Goal: Information Seeking & Learning: Check status

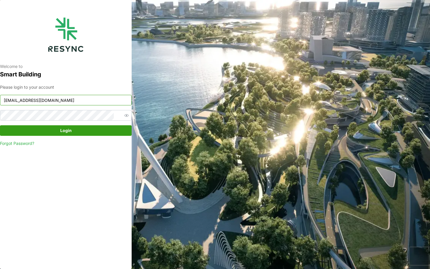
click at [83, 101] on input "continental_display@resynctech.com" at bounding box center [65, 100] width 131 height 11
type input "nhs_internal@resynctech.com"
click at [89, 133] on span "Login" at bounding box center [66, 130] width 120 height 10
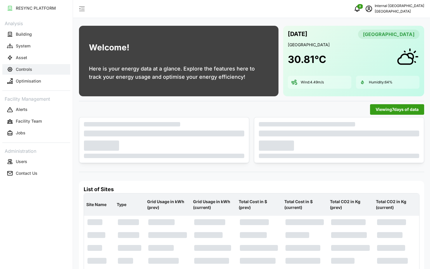
click at [28, 65] on button "Controls" at bounding box center [36, 69] width 68 height 11
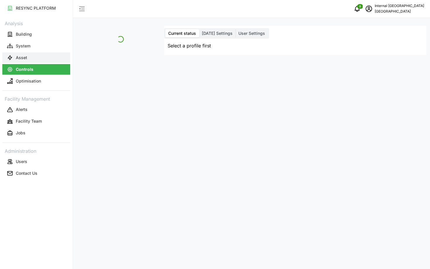
click at [25, 57] on p "Asset" at bounding box center [21, 58] width 11 height 6
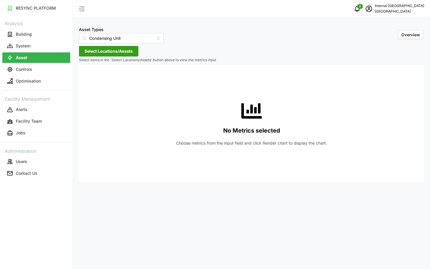
click at [121, 56] on div "Asset Types Condensing Unit Overview Select Locations/Assets Select items in th…" at bounding box center [251, 134] width 356 height 269
click at [101, 38] on input "Condensing Unit" at bounding box center [121, 38] width 84 height 11
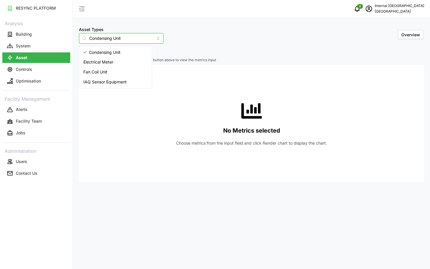
click at [97, 61] on span "Electrical Meter" at bounding box center [98, 62] width 30 height 6
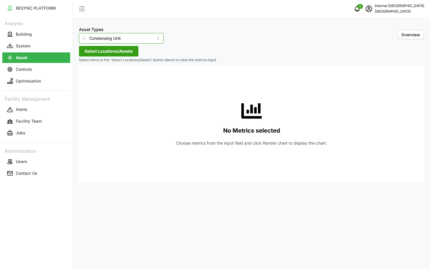
type input "Electrical Meter"
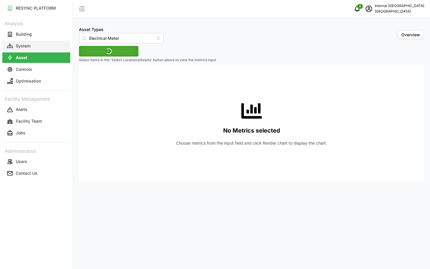
click at [42, 43] on button "System" at bounding box center [36, 46] width 68 height 11
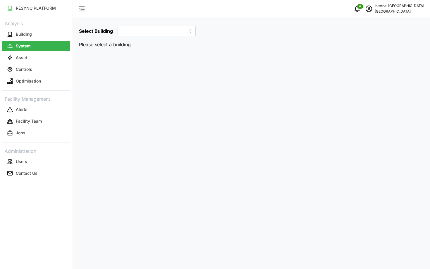
type input "Hospital"
click at [44, 37] on button "Building" at bounding box center [36, 34] width 68 height 11
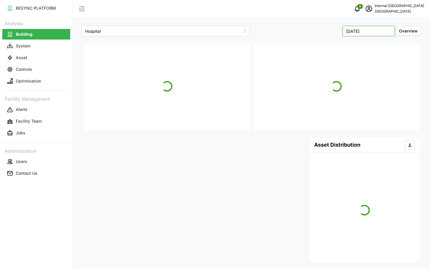
click at [361, 31] on input "[DATE]" at bounding box center [368, 31] width 53 height 11
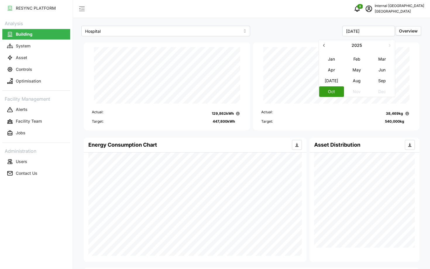
click at [325, 48] on button "button" at bounding box center [323, 45] width 11 height 11
click at [355, 74] on button "May" at bounding box center [356, 69] width 25 height 11
click at [357, 34] on input "[DATE]" at bounding box center [368, 31] width 53 height 11
click at [325, 46] on icon "button" at bounding box center [323, 45] width 5 height 5
click at [377, 70] on button "Jun" at bounding box center [381, 69] width 25 height 11
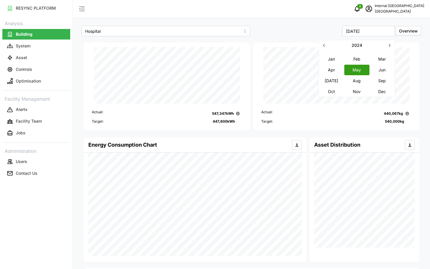
type input "[DATE]"
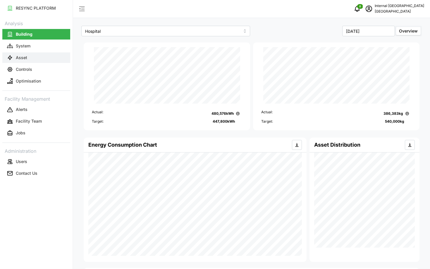
click at [24, 56] on p "Asset" at bounding box center [21, 58] width 11 height 6
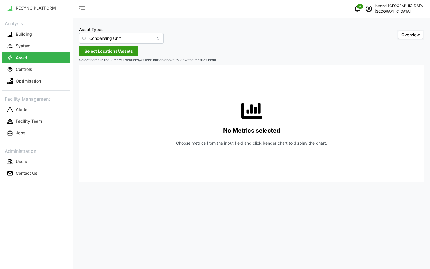
click at [121, 57] on div "Asset Types Condensing Unit Overview Select Locations/Assets Select items in th…" at bounding box center [251, 134] width 356 height 269
click at [107, 52] on span "Select Locations/Assets" at bounding box center [108, 51] width 48 height 10
click at [86, 78] on icon at bounding box center [86, 77] width 5 height 5
click at [106, 32] on div "Asset Types Condensing Unit" at bounding box center [121, 35] width 84 height 18
click at [93, 55] on span "Select Locations/Assets" at bounding box center [108, 51] width 48 height 10
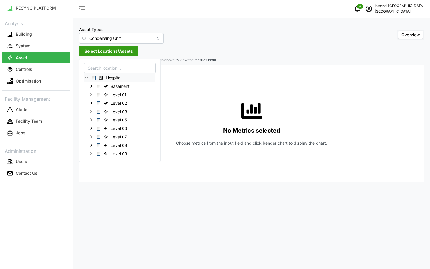
click at [93, 78] on span "Select Hospital" at bounding box center [94, 78] width 4 height 4
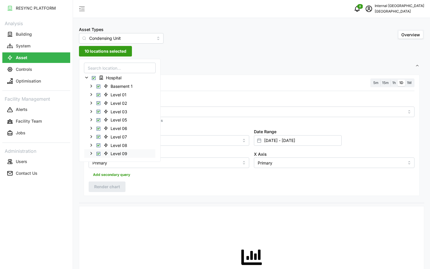
scroll to position [6, 0]
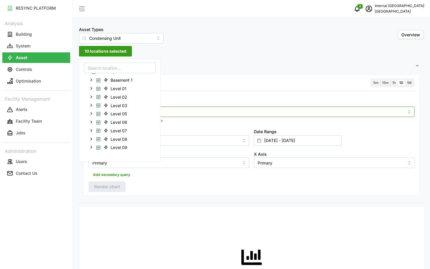
click at [184, 116] on div at bounding box center [251, 111] width 325 height 11
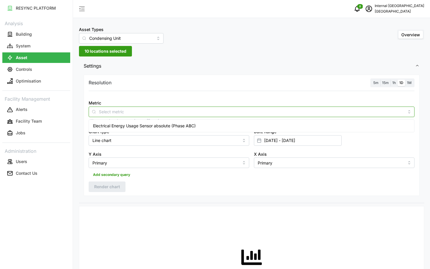
click at [174, 125] on span "Electrical Energy Usage Sensor absolute (Phase ABC)" at bounding box center [144, 125] width 103 height 6
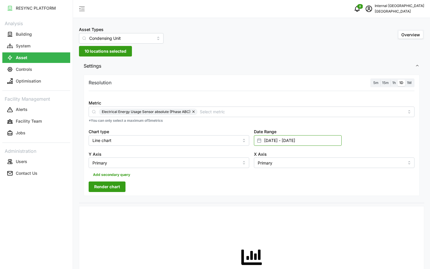
click at [272, 135] on input "[DATE] - [DATE]" at bounding box center [298, 140] width 88 height 11
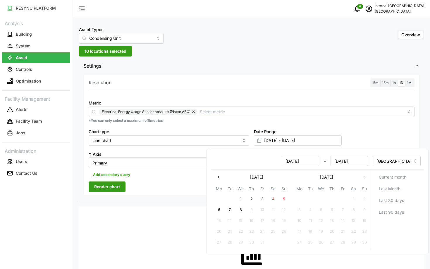
type input "[DATE]"
type input "[DATE] - [DATE]"
click at [362, 161] on input "[DATE]" at bounding box center [348, 160] width 37 height 11
type input "[DATE]"
type input "[DATE] - [DATE]"
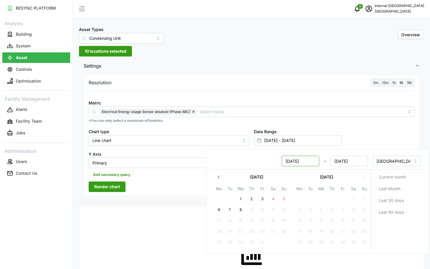
click at [295, 161] on input "[DATE]" at bounding box center [299, 160] width 37 height 11
type input "[DATE]"
type input "[DATE] - [DATE]"
click at [341, 162] on input "[DATE]" at bounding box center [348, 160] width 37 height 11
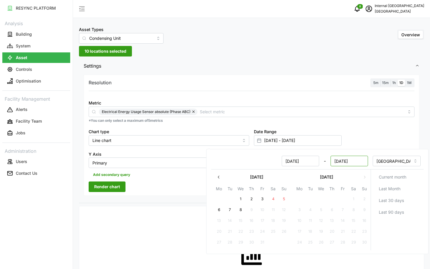
click at [341, 162] on input "[DATE]" at bounding box center [348, 160] width 37 height 11
type input "[DATE]"
type input "[DATE] - [DATE]"
click at [159, 190] on div "Resolution 5m 15m 1h 1D 1M Metric Electrical Energy Usage Sensor absolute (Phas…" at bounding box center [251, 135] width 335 height 121
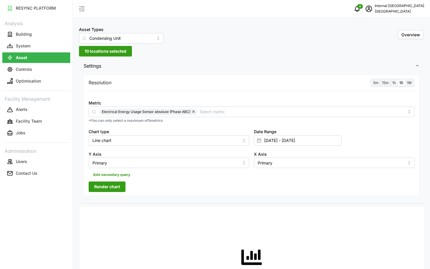
click at [104, 190] on span "Render chart" at bounding box center [107, 186] width 26 height 10
click at [111, 57] on div "Asset Types Condensing Unit Overview 10 locations selected Settings Resolution …" at bounding box center [251, 221] width 356 height 443
click at [105, 52] on span "10 locations selected" at bounding box center [105, 51] width 42 height 10
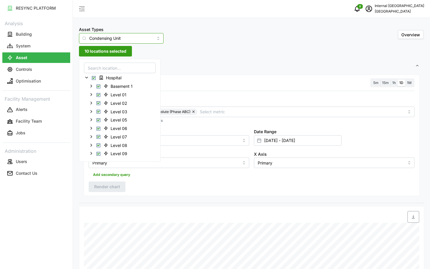
click at [110, 39] on input "Condensing Unit" at bounding box center [121, 38] width 84 height 11
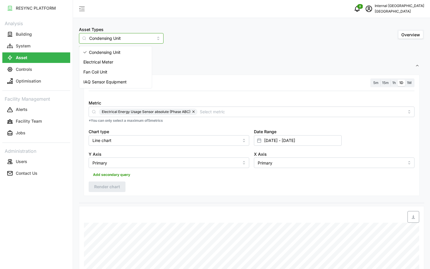
click at [121, 65] on div "Electrical Meter" at bounding box center [115, 62] width 70 height 10
type input "Electrical Meter"
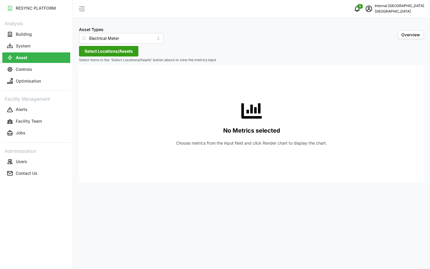
click at [107, 47] on span "Select Locations/Assets" at bounding box center [108, 51] width 48 height 10
click at [86, 79] on icon at bounding box center [86, 77] width 5 height 5
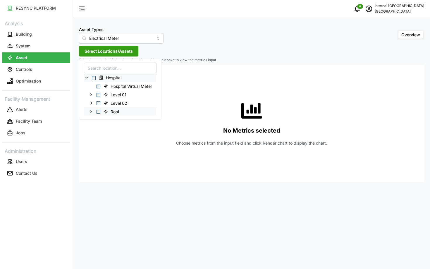
click at [91, 112] on icon at bounding box center [91, 111] width 5 height 5
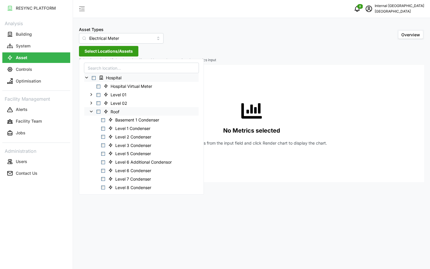
click at [97, 110] on span "Select Roof" at bounding box center [98, 112] width 4 height 4
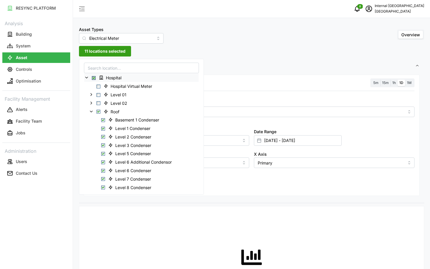
click at [289, 185] on div "Resolution 5m 15m 1h 1D 1M Metric *You can only select a maximum of 5 metrics C…" at bounding box center [251, 135] width 335 height 121
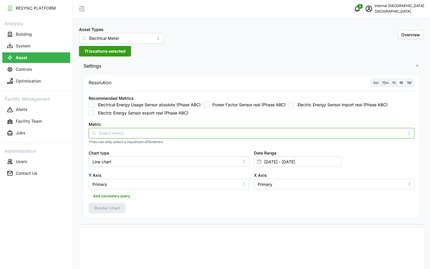
click at [208, 132] on input "Metric" at bounding box center [251, 132] width 305 height 6
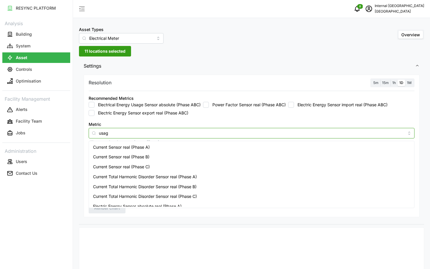
type input "usage"
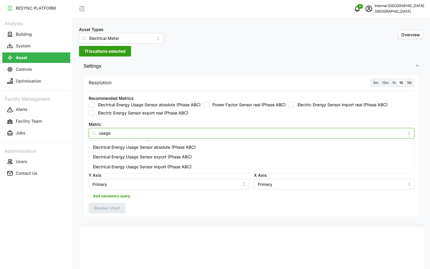
click at [159, 150] on div "Electrical Energy Usage Sensor absolute (Phase ABC)" at bounding box center [251, 147] width 323 height 10
checkbox input "true"
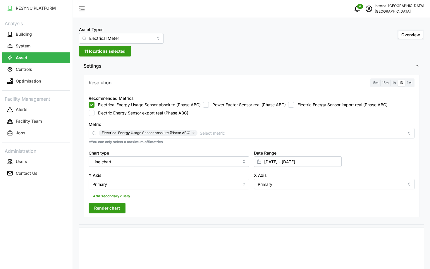
click at [108, 212] on span "Render chart" at bounding box center [107, 208] width 26 height 10
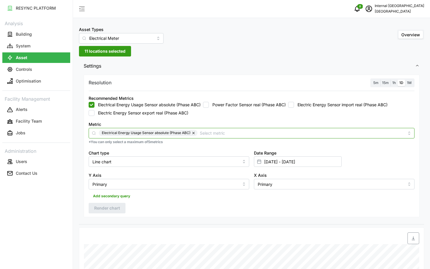
click at [221, 133] on input "Metric" at bounding box center [302, 132] width 204 height 6
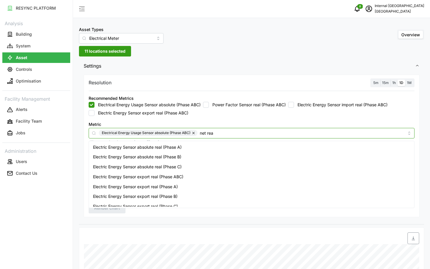
type input "net real"
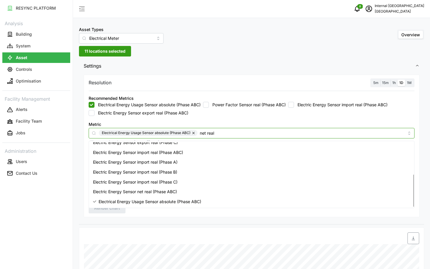
click at [220, 191] on div "Electric Energy Sensor net real (Phase ABC)" at bounding box center [251, 191] width 323 height 10
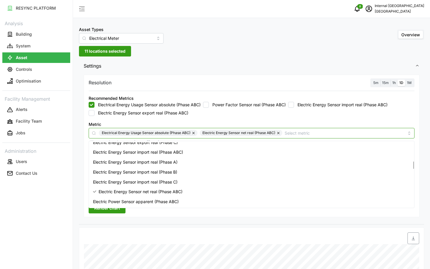
click at [193, 133] on button "button" at bounding box center [193, 132] width 7 height 6
checkbox input "false"
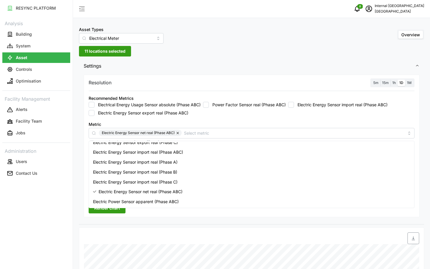
click at [110, 212] on span "Render chart" at bounding box center [107, 208] width 26 height 10
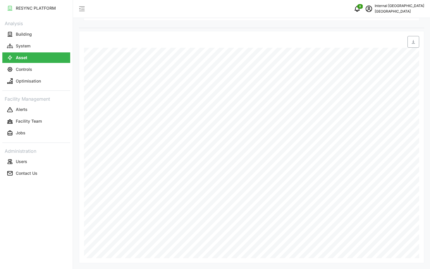
scroll to position [0, 0]
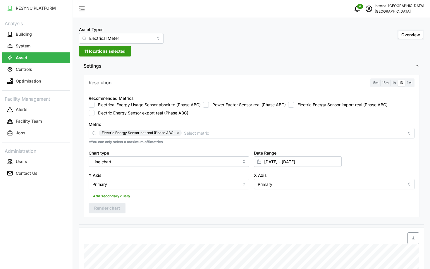
click at [90, 56] on span "11 locations selected" at bounding box center [104, 51] width 41 height 10
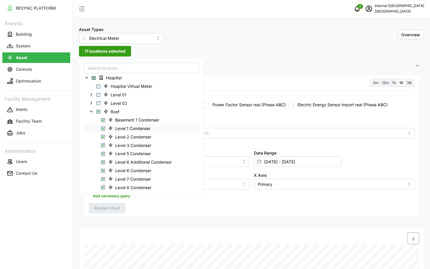
scroll to position [24, 0]
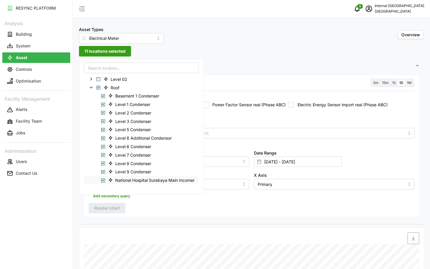
click at [103, 181] on span "Select National Hospital Surabaya Main Incomer" at bounding box center [103, 180] width 4 height 4
click at [109, 210] on span "Render chart" at bounding box center [107, 208] width 26 height 10
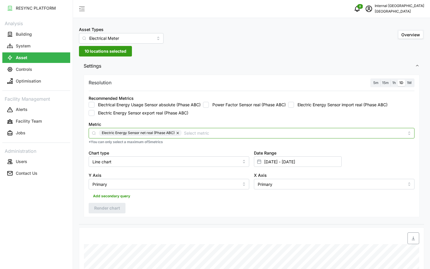
click at [189, 128] on div "Electric Energy Sensor net real (Phase ABC)" at bounding box center [251, 133] width 325 height 11
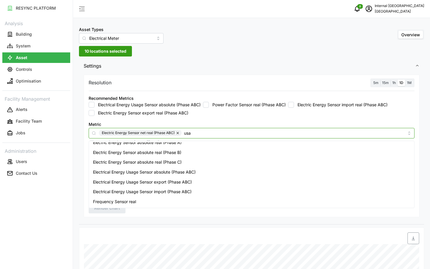
scroll to position [44, 0]
type input "usage"
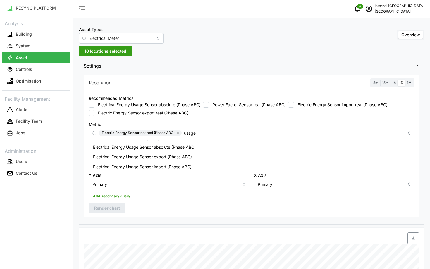
scroll to position [0, 0]
click at [158, 149] on span "Electrical Energy Usage Sensor absolute (Phase ABC)" at bounding box center [144, 147] width 103 height 6
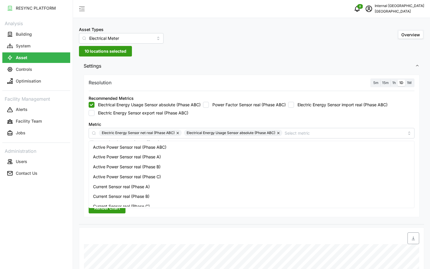
click at [99, 209] on span "Render chart" at bounding box center [107, 208] width 26 height 10
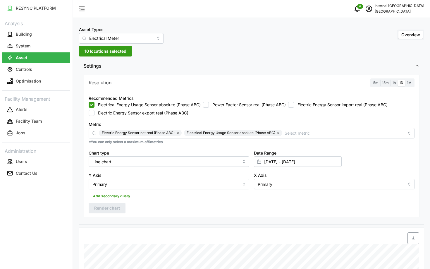
click at [280, 134] on button "button" at bounding box center [278, 132] width 7 height 6
checkbox input "false"
click at [98, 210] on span "Render chart" at bounding box center [107, 208] width 26 height 10
click at [396, 83] on label "1h" at bounding box center [393, 82] width 7 height 7
click at [390, 79] on input "1h" at bounding box center [390, 79] width 0 height 0
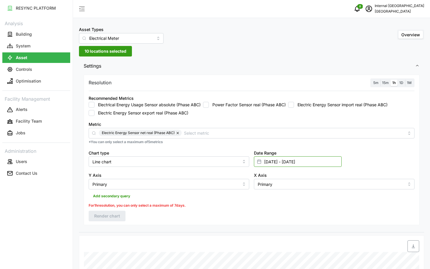
click at [300, 158] on input "[DATE] - [DATE]" at bounding box center [298, 161] width 88 height 11
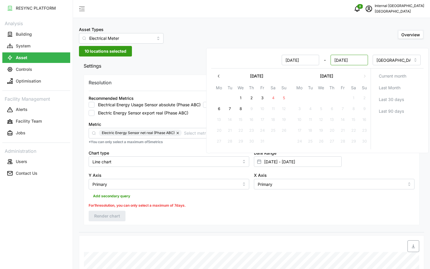
click at [338, 58] on input "[DATE]" at bounding box center [348, 60] width 37 height 11
type input "[DATE]"
type input "[DATE] - [DATE]"
click at [318, 221] on div "Resolution 5m 15m 1h 1D 1M Recommended Metrics Electrical Energy Usage Sensor a…" at bounding box center [251, 150] width 335 height 150
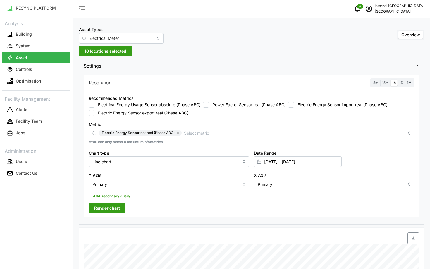
click at [113, 207] on span "Render chart" at bounding box center [107, 208] width 26 height 10
click at [387, 82] on span "15m" at bounding box center [385, 82] width 7 height 4
click at [380, 79] on input "15m" at bounding box center [380, 79] width 0 height 0
click at [302, 164] on input "[DATE] - [DATE]" at bounding box center [298, 161] width 88 height 11
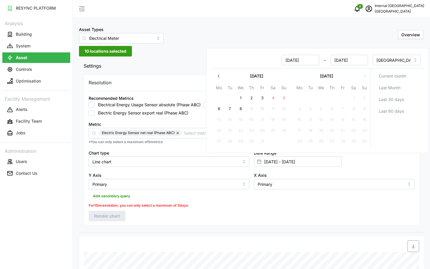
click at [289, 59] on input "[DATE]" at bounding box center [299, 60] width 37 height 11
type input "[DATE]"
type input "[DATE] - [DATE]"
click at [339, 60] on input "[DATE]" at bounding box center [348, 60] width 37 height 11
type input "[DATE]"
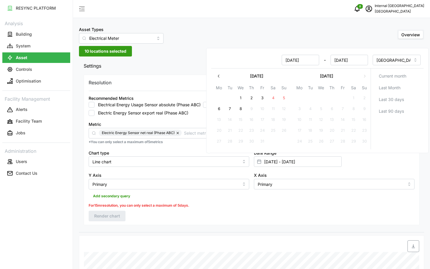
type input "[DATE] - [DATE]"
click at [259, 207] on div "For 15m resolution, you can only select a maximum of 5 days." at bounding box center [251, 205] width 325 height 6
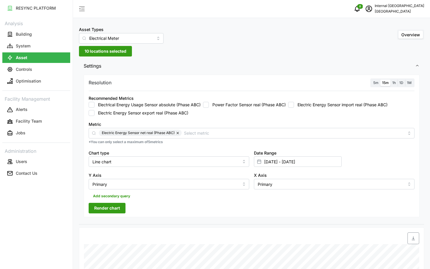
click at [96, 206] on span "Render chart" at bounding box center [107, 208] width 26 height 10
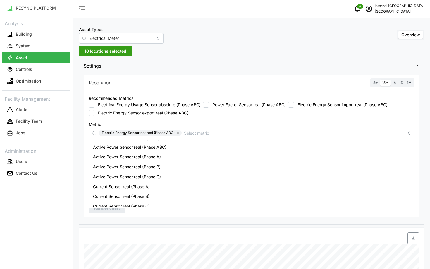
click at [276, 132] on input "Metric" at bounding box center [294, 132] width 220 height 6
click at [76, 146] on div "Asset Types Electrical Meter Overview 10 locations selected Settings Resolution…" at bounding box center [251, 232] width 356 height 465
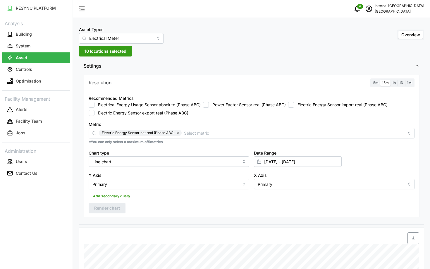
click at [373, 83] on label "5m" at bounding box center [375, 82] width 9 height 7
click at [371, 79] on input "5m" at bounding box center [371, 79] width 0 height 0
click at [99, 211] on span "Render chart" at bounding box center [107, 208] width 26 height 10
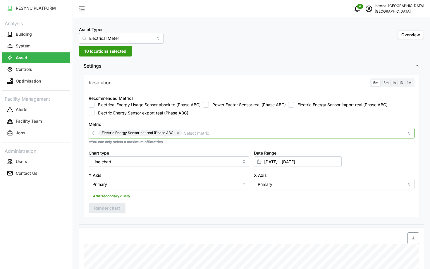
click at [208, 134] on input "Metric" at bounding box center [294, 132] width 220 height 6
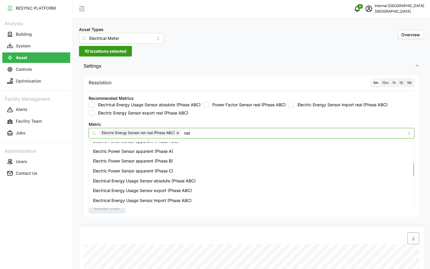
scroll to position [97, 0]
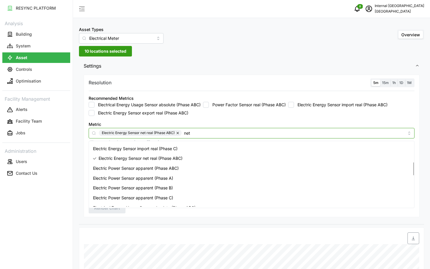
type input "net"
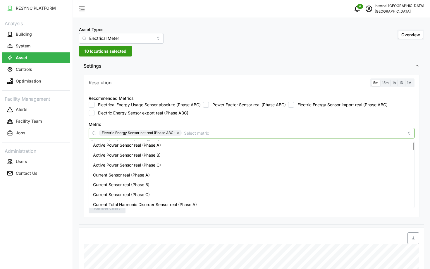
scroll to position [0, 0]
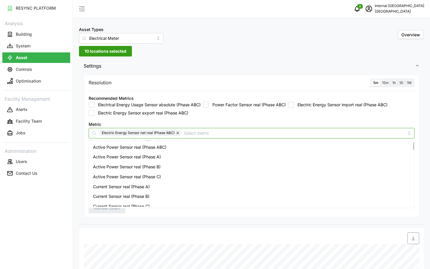
click at [177, 134] on button "button" at bounding box center [177, 132] width 7 height 6
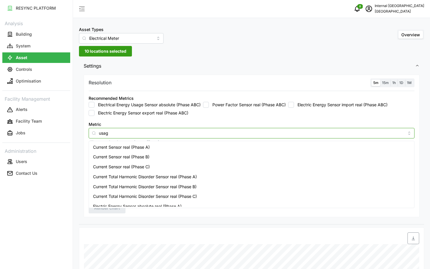
type input "usage"
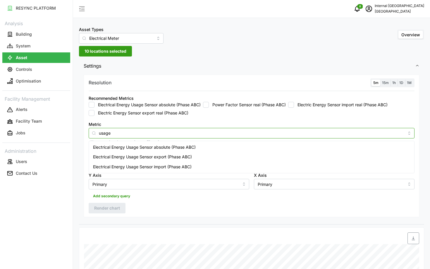
click at [173, 148] on span "Electrical Energy Usage Sensor absolute (Phase ABC)" at bounding box center [144, 147] width 103 height 6
checkbox input "true"
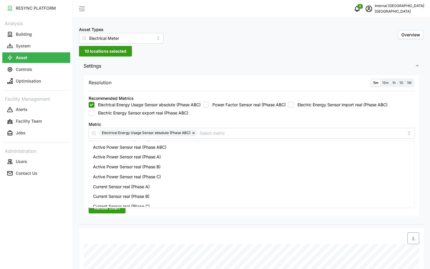
click at [175, 216] on div "Resolution 5m 15m 1h 1D 1M Recommended Metrics Electrical Energy Usage Sensor a…" at bounding box center [251, 146] width 335 height 143
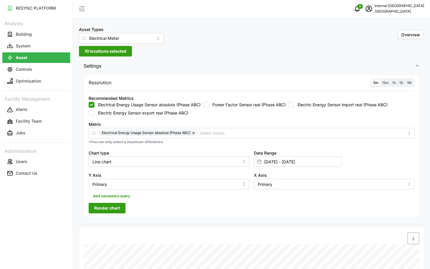
click at [116, 210] on span "Render chart" at bounding box center [107, 208] width 26 height 10
click at [399, 82] on label "1D" at bounding box center [401, 82] width 8 height 7
click at [397, 79] on input "1D" at bounding box center [397, 79] width 0 height 0
click at [105, 209] on span "Render chart" at bounding box center [107, 208] width 26 height 10
click at [289, 159] on input "[DATE] - [DATE]" at bounding box center [298, 161] width 88 height 11
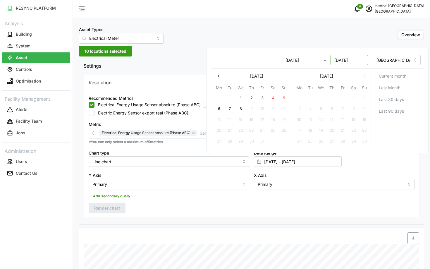
click at [338, 60] on input "[DATE]" at bounding box center [348, 60] width 37 height 11
type input "[DATE]"
click at [233, 211] on div "Resolution 5m 15m 1h 1D 1M Recommended Metrics Electrical Energy Usage Sensor a…" at bounding box center [251, 146] width 335 height 143
type input "[DATE] - [DATE]"
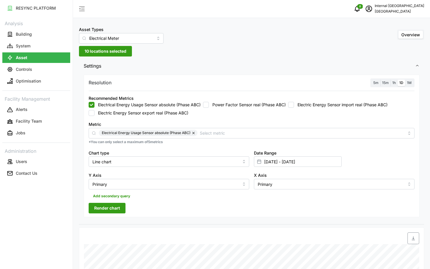
click at [100, 206] on span "Render chart" at bounding box center [107, 208] width 26 height 10
click at [297, 162] on input "[DATE] - [DATE]" at bounding box center [298, 161] width 88 height 11
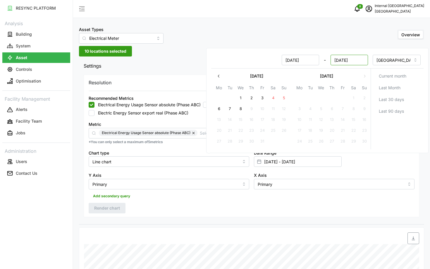
click at [343, 58] on input "[DATE]" at bounding box center [348, 60] width 37 height 11
type input "[DATE]"
type input "[DATE] - [DATE]"
click at [278, 215] on div "Resolution 5m 15m 1h 1D 1M Recommended Metrics Electrical Energy Usage Sensor a…" at bounding box center [251, 146] width 335 height 143
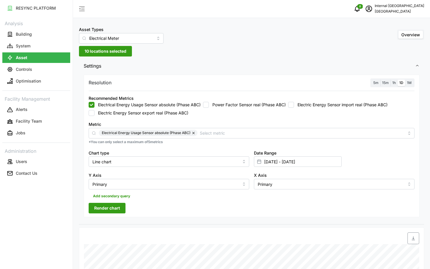
click at [99, 212] on span "Render chart" at bounding box center [107, 208] width 26 height 10
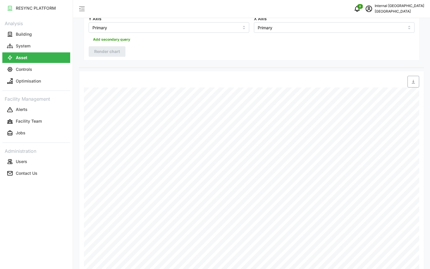
scroll to position [196, 0]
